Goal: Information Seeking & Learning: Learn about a topic

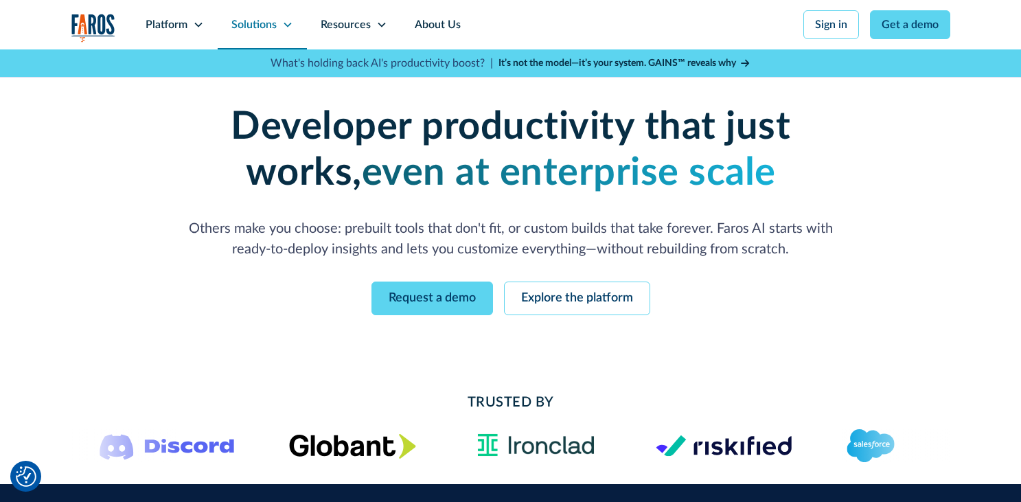
click at [286, 25] on icon at bounding box center [287, 24] width 11 height 11
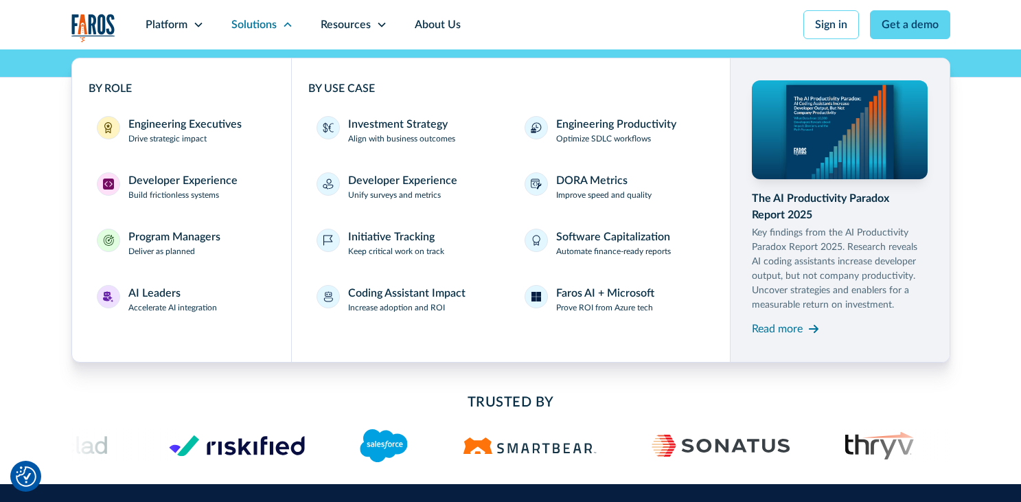
click at [20, 118] on div "Enterprise-grade developer productivity without the enterprise pain Deploy fast…" at bounding box center [510, 209] width 1021 height 321
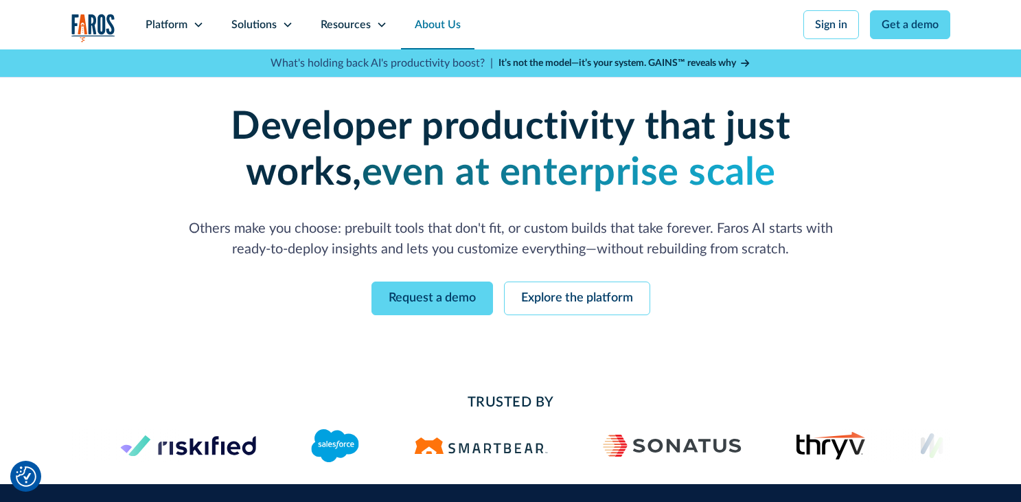
click at [434, 23] on link "About Us" at bounding box center [437, 24] width 73 height 49
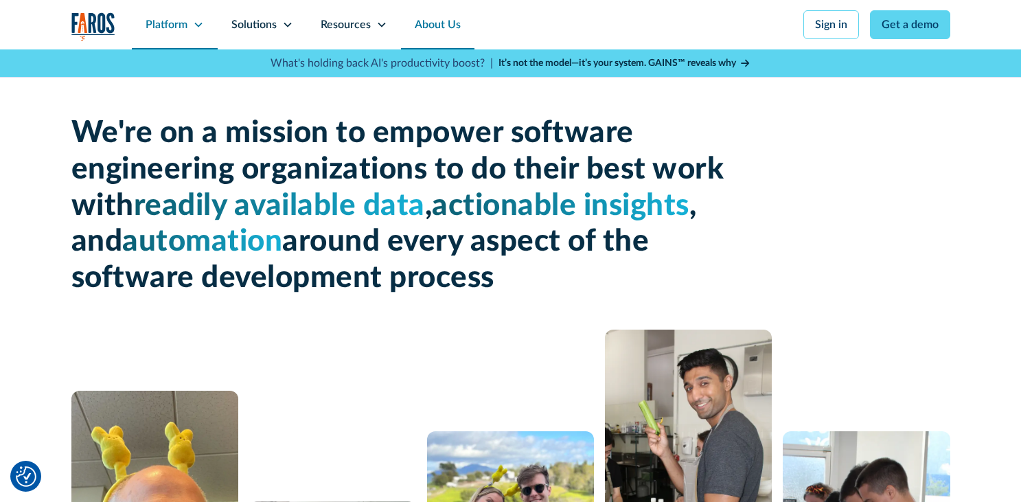
click at [199, 27] on icon at bounding box center [198, 24] width 11 height 11
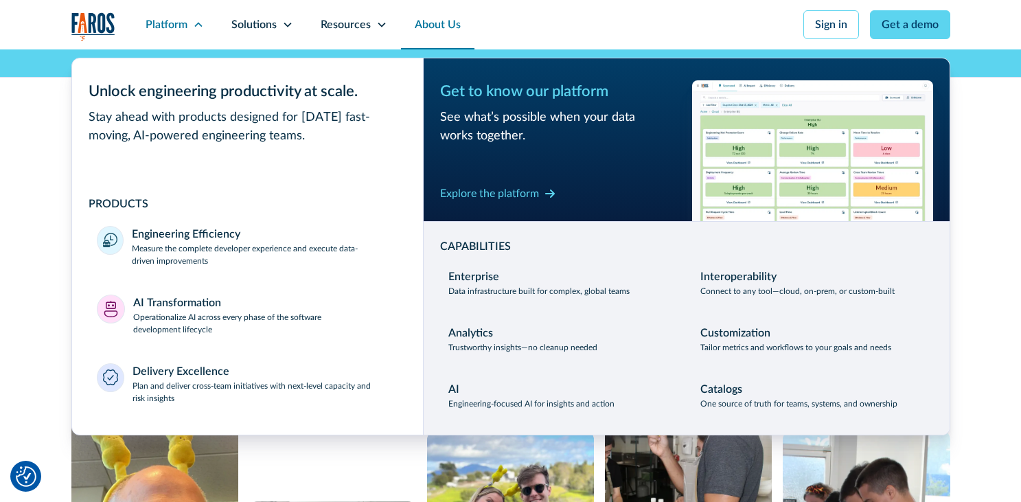
click at [46, 23] on div "Platform Unlock engineering productivity at scale. Stay ahead with products des…" at bounding box center [510, 39] width 1021 height 78
